Goal: Information Seeking & Learning: Check status

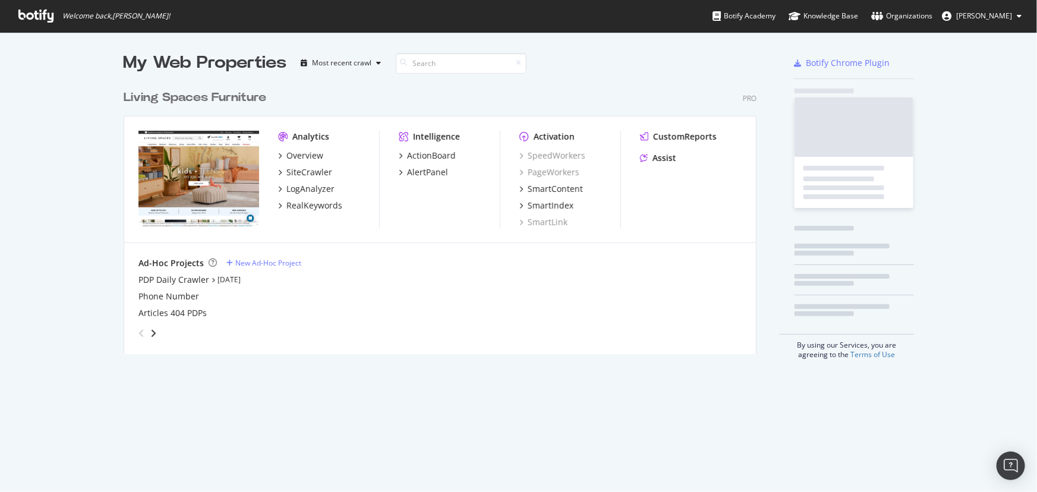
scroll to position [271, 634]
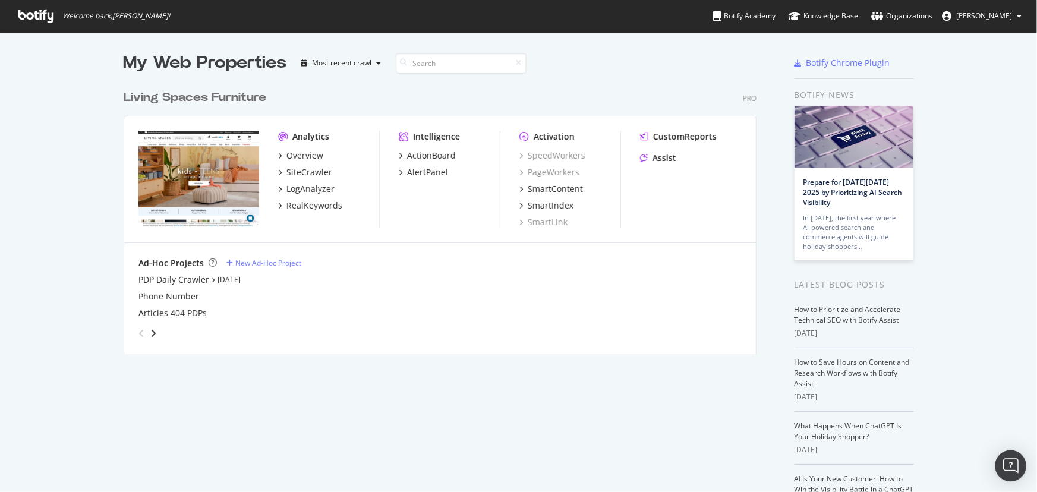
click at [1019, 456] on div "Open Intercom Messenger" at bounding box center [1010, 465] width 31 height 31
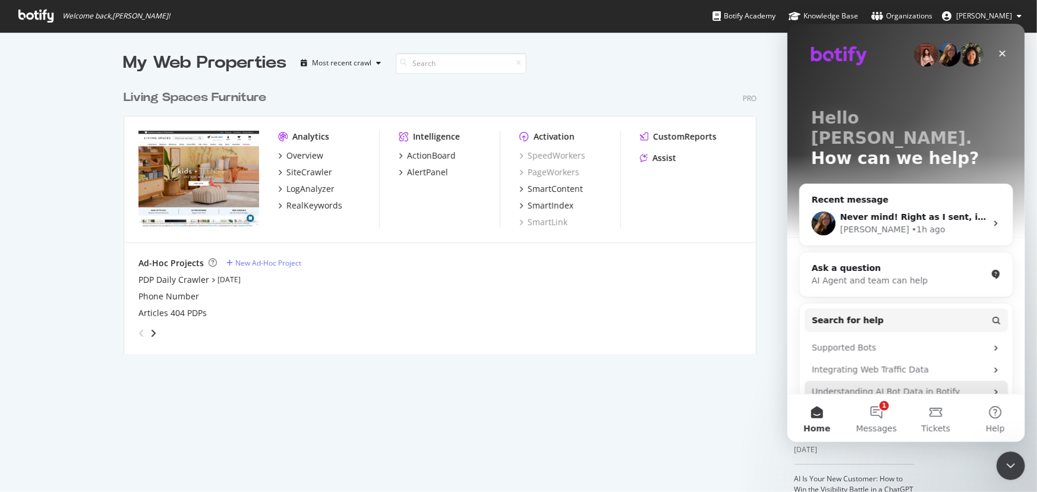
scroll to position [0, 0]
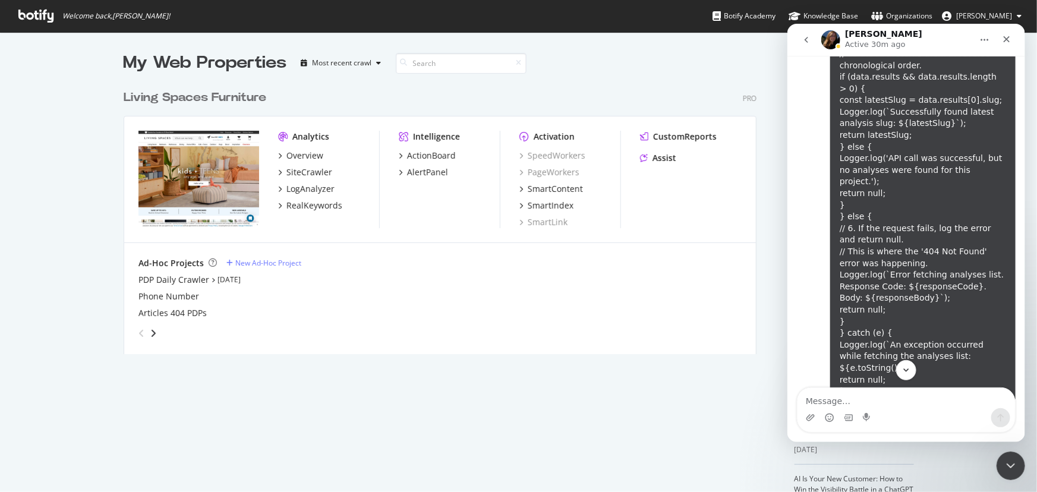
scroll to position [9775, 0]
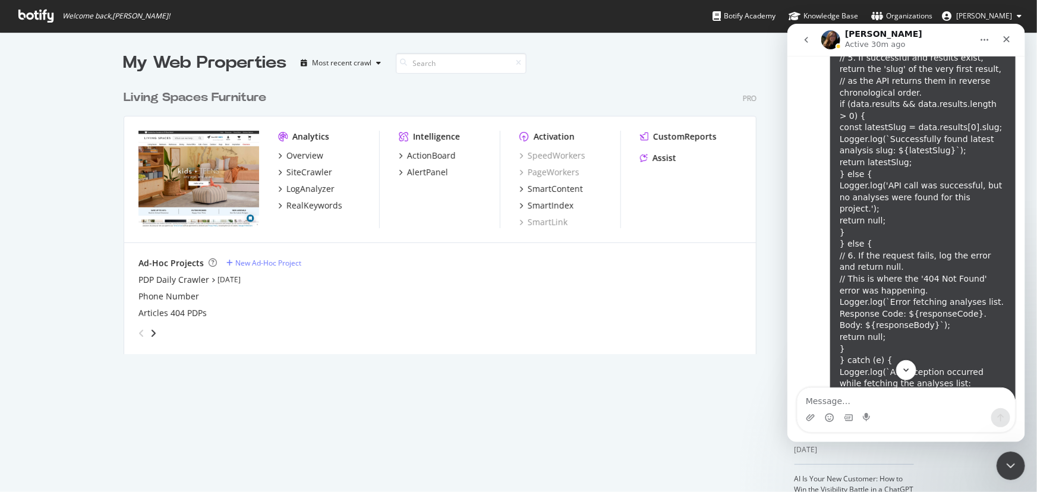
drag, startPoint x: 874, startPoint y: 242, endPoint x: 806, endPoint y: 229, distance: 69.6
copy link "[URL][DOMAIN_NAME]"
click at [308, 175] on div "SiteCrawler" at bounding box center [309, 172] width 46 height 12
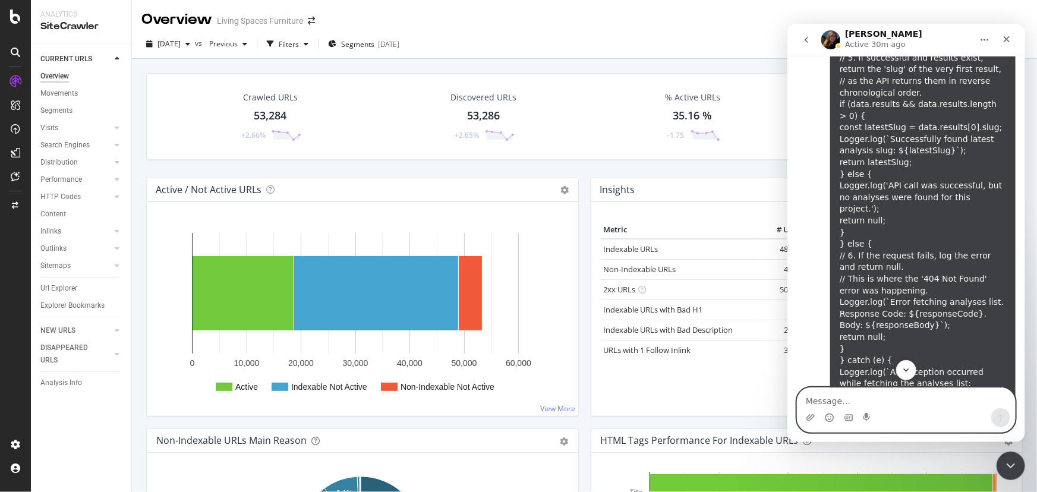
click at [855, 400] on textarea "Message…" at bounding box center [905, 397] width 217 height 20
type textarea "had to zoom out to get the whole thing"
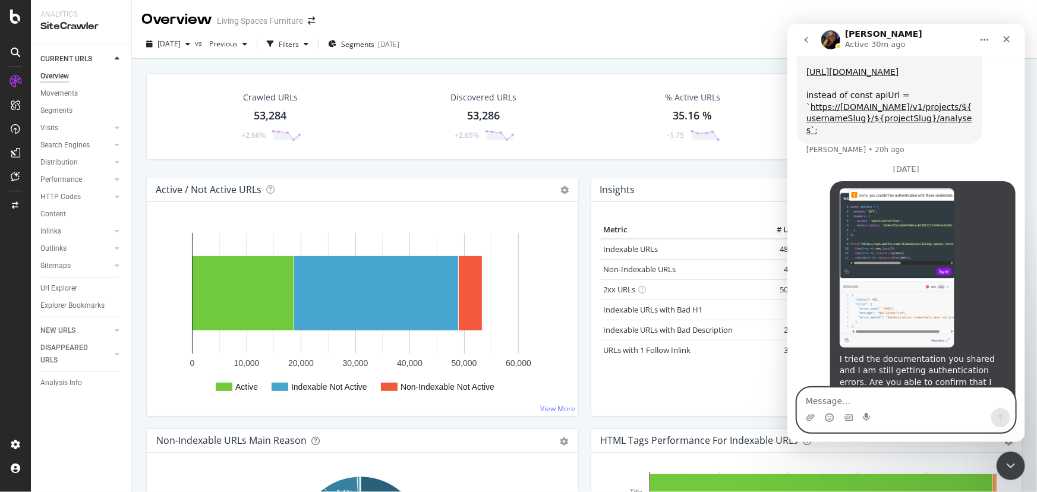
scroll to position [10293, 0]
